Goal: Task Accomplishment & Management: Manage account settings

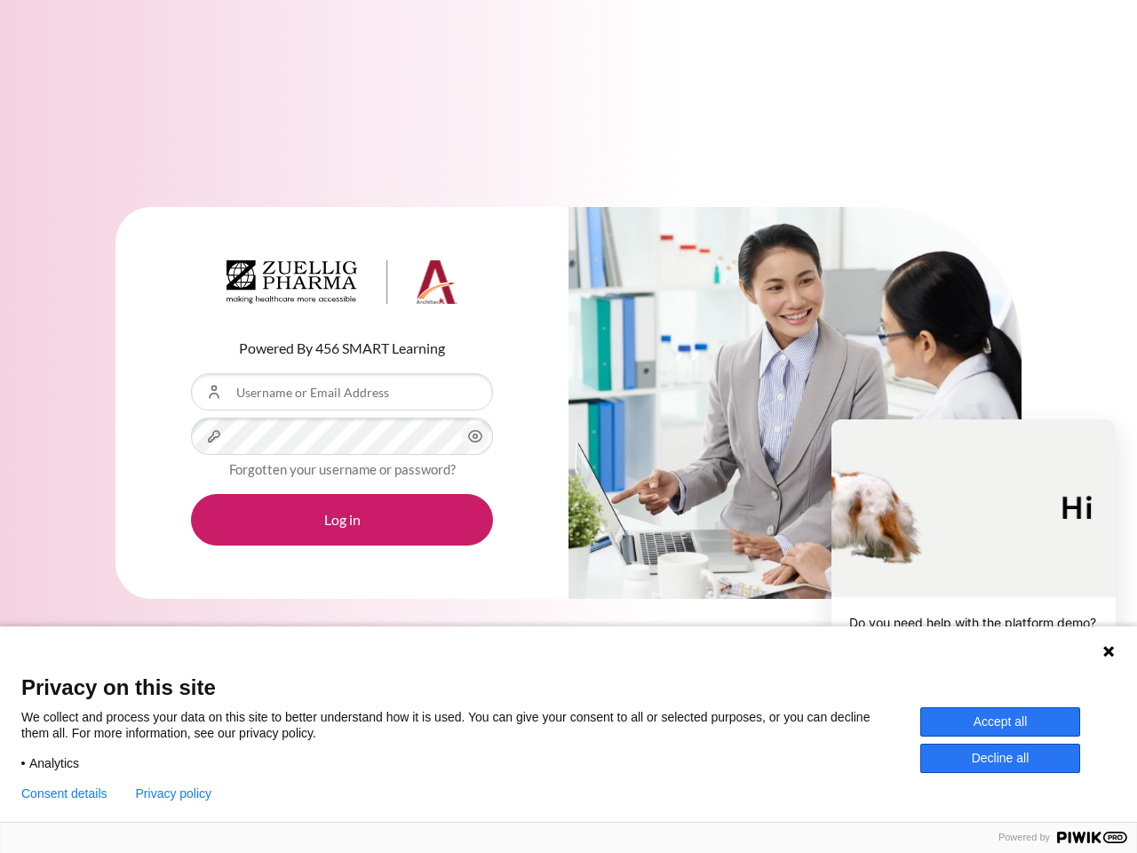
click at [569, 426] on div "Content" at bounding box center [795, 403] width 453 height 393
click at [475, 436] on icon "Content" at bounding box center [475, 436] width 21 height 21
click at [342, 520] on button "Log in" at bounding box center [342, 520] width 302 height 52
click at [1109, 651] on icon at bounding box center [1109, 651] width 11 height 11
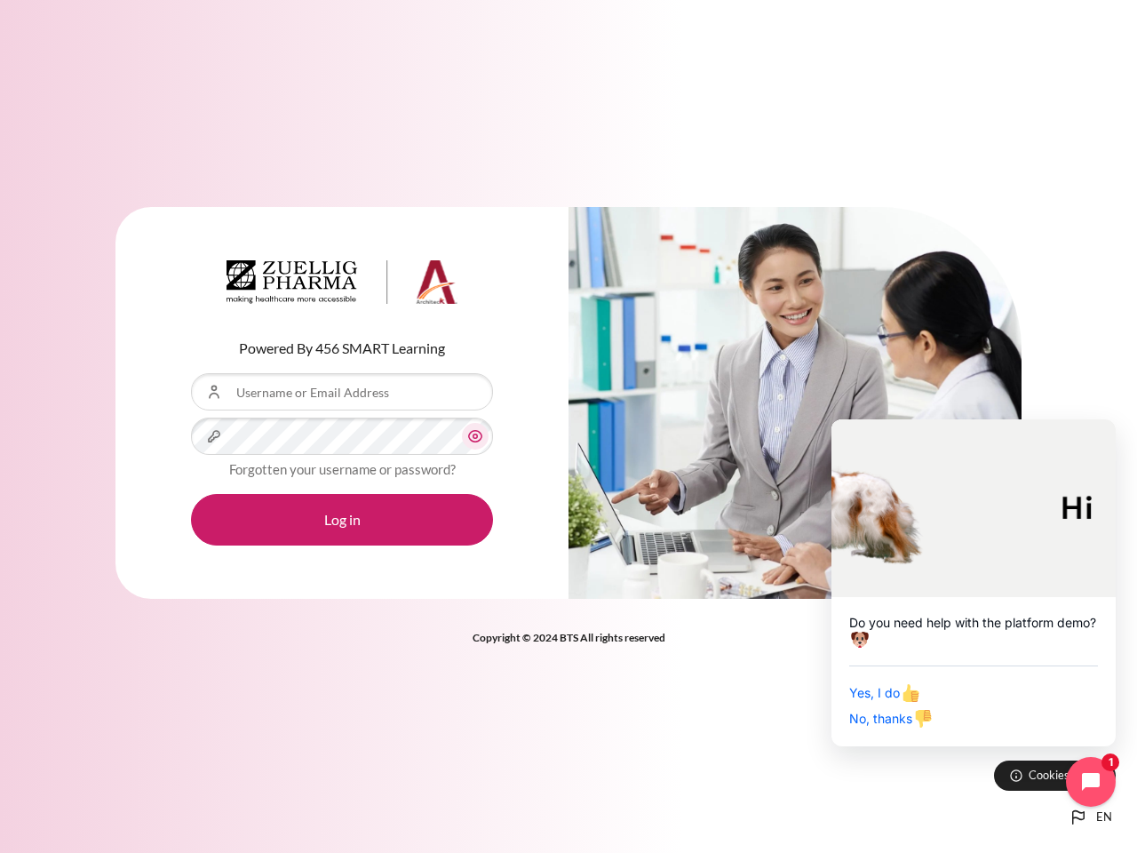
click at [1000, 721] on div "Yes, I do No, thanks" at bounding box center [973, 696] width 249 height 63
click at [1000, 758] on div "Powered By 456 SMART Learning Username or Email Address Password Forgotten your…" at bounding box center [568, 426] width 1137 height 853
click at [64, 793] on div "Powered By 456 SMART Learning Username or Email Address Password Forgotten your…" at bounding box center [568, 426] width 1137 height 853
